Goal: Find specific page/section: Find specific page/section

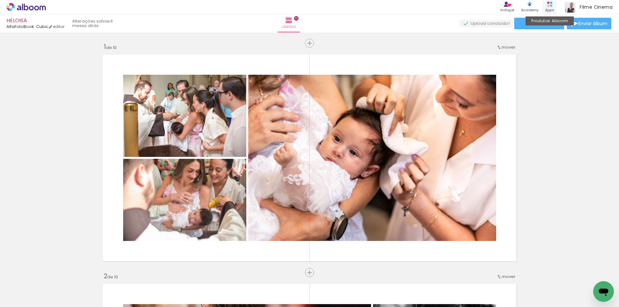
click at [549, 10] on div "Apps" at bounding box center [549, 9] width 9 height 5
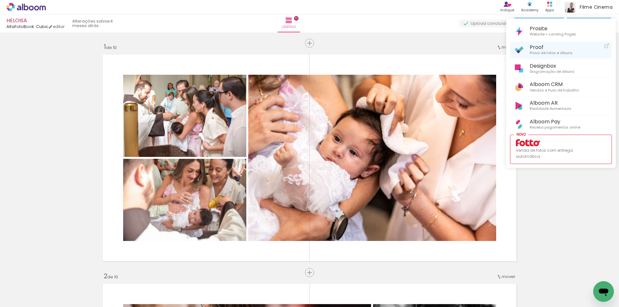
click at [544, 49] on span "Proof" at bounding box center [551, 47] width 43 height 6
